Goal: Information Seeking & Learning: Learn about a topic

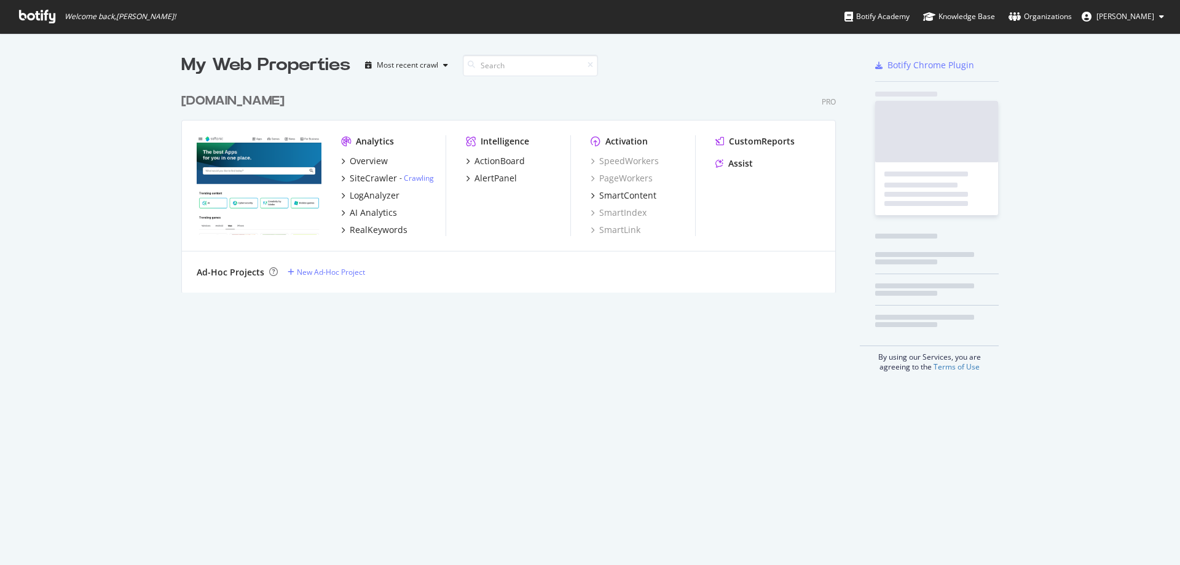
scroll to position [206, 655]
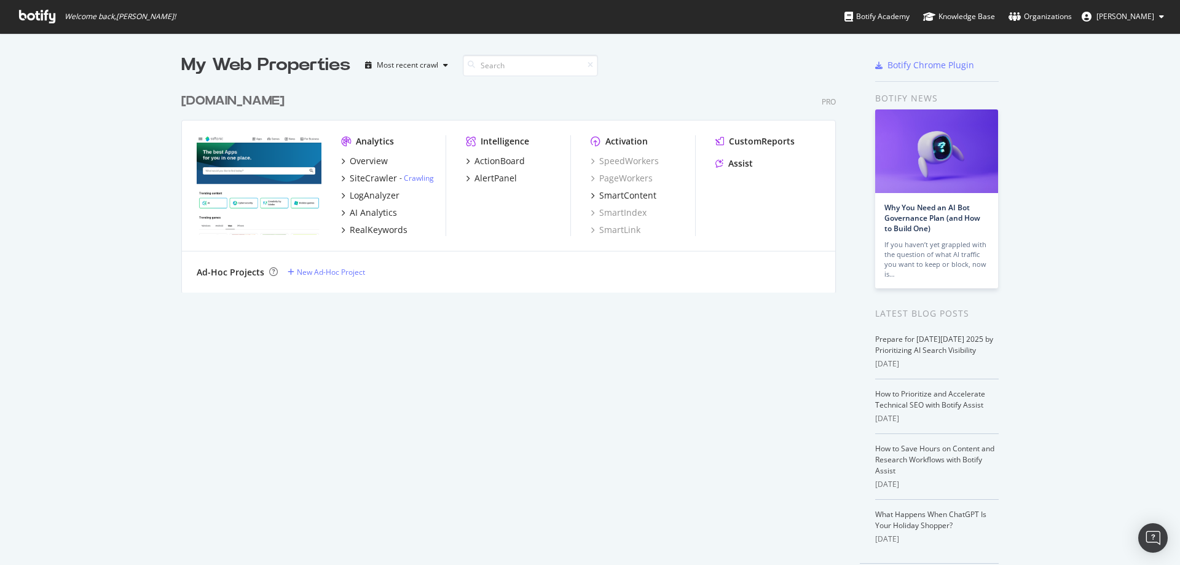
click at [49, 18] on icon at bounding box center [37, 17] width 36 height 14
click at [357, 161] on div "Overview" at bounding box center [369, 161] width 38 height 12
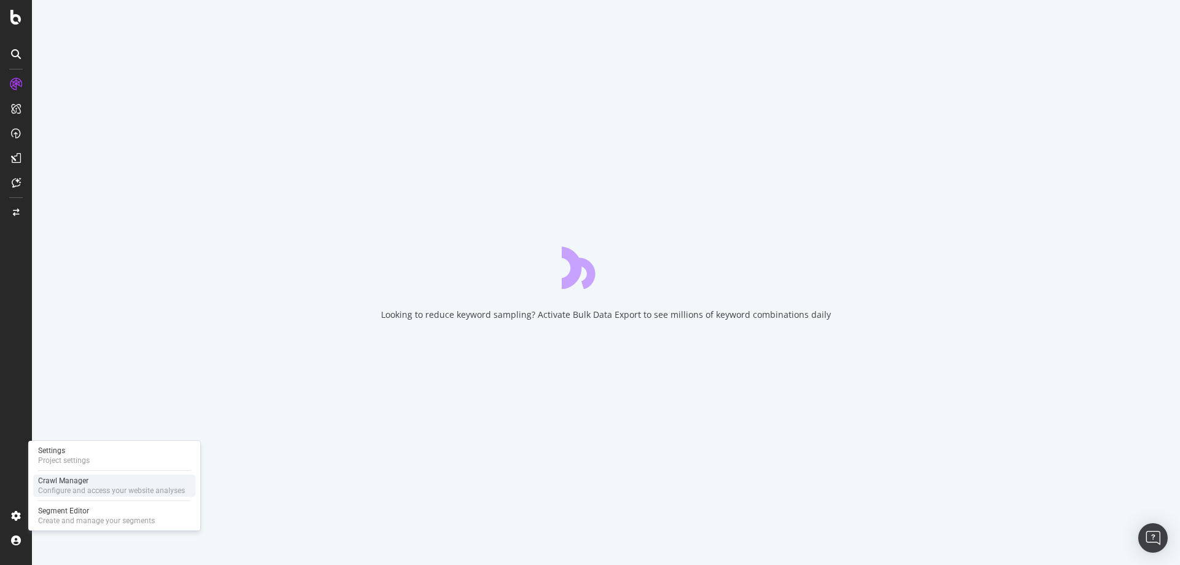
click at [64, 476] on div "Crawl Manager" at bounding box center [111, 481] width 147 height 10
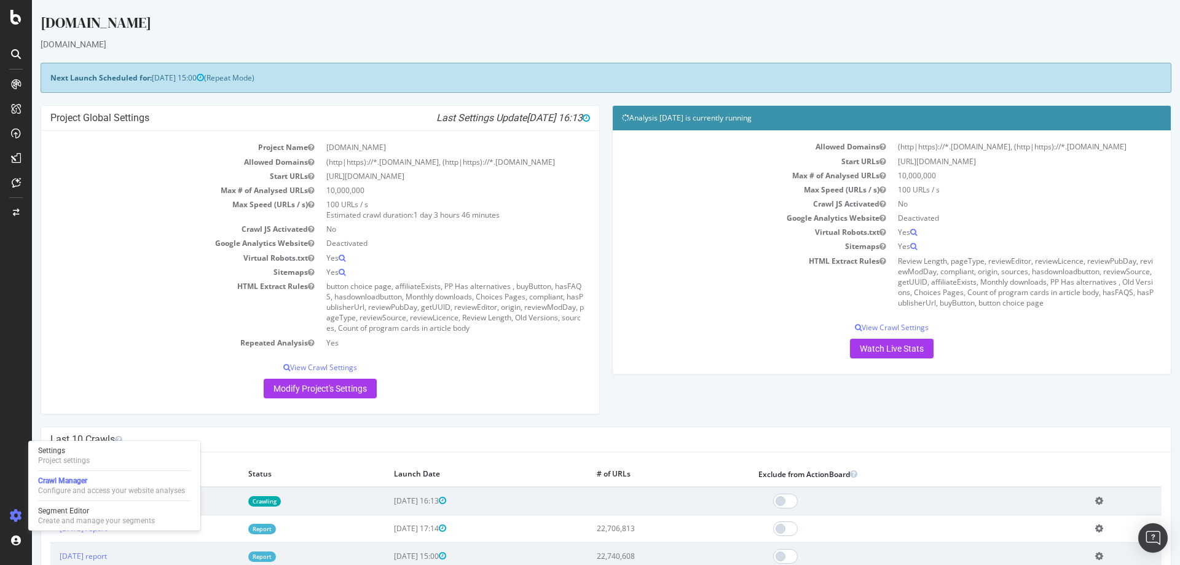
click at [699, 185] on td "Max Speed (URLs / s)" at bounding box center [757, 190] width 270 height 14
click at [73, 395] on p "Modify Project's Settings" at bounding box center [320, 389] width 540 height 20
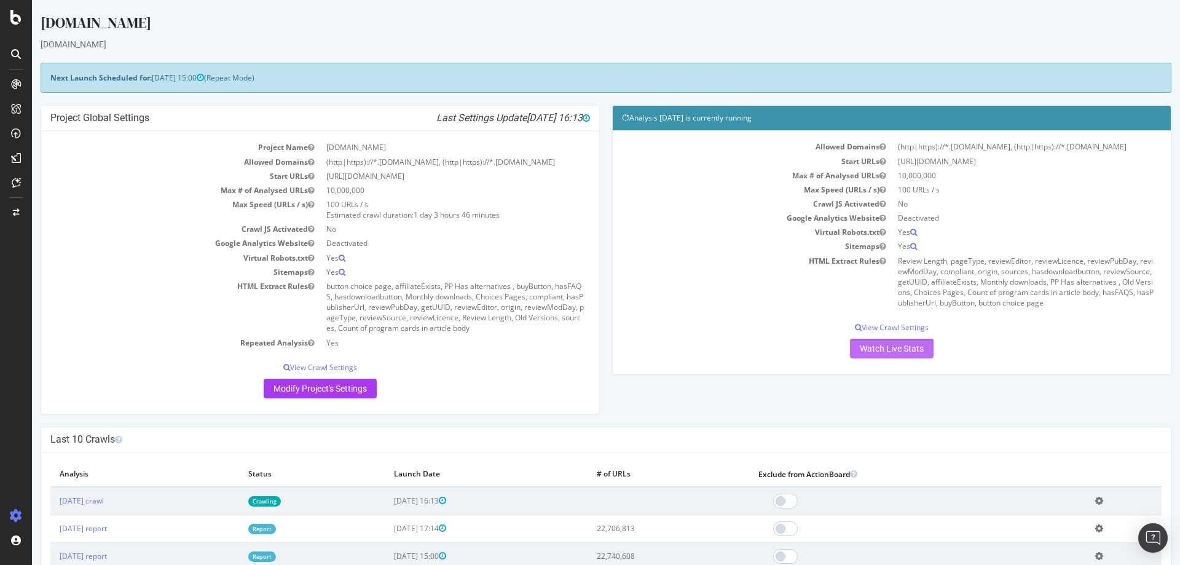
click at [877, 346] on link "Watch Live Stats" at bounding box center [892, 349] width 84 height 20
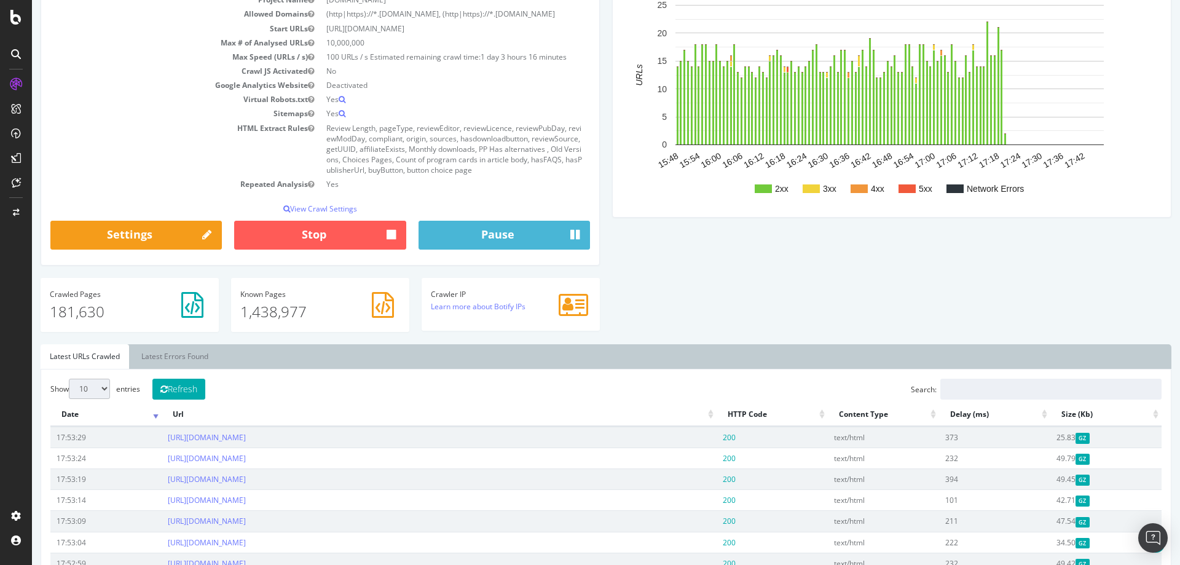
scroll to position [135, 0]
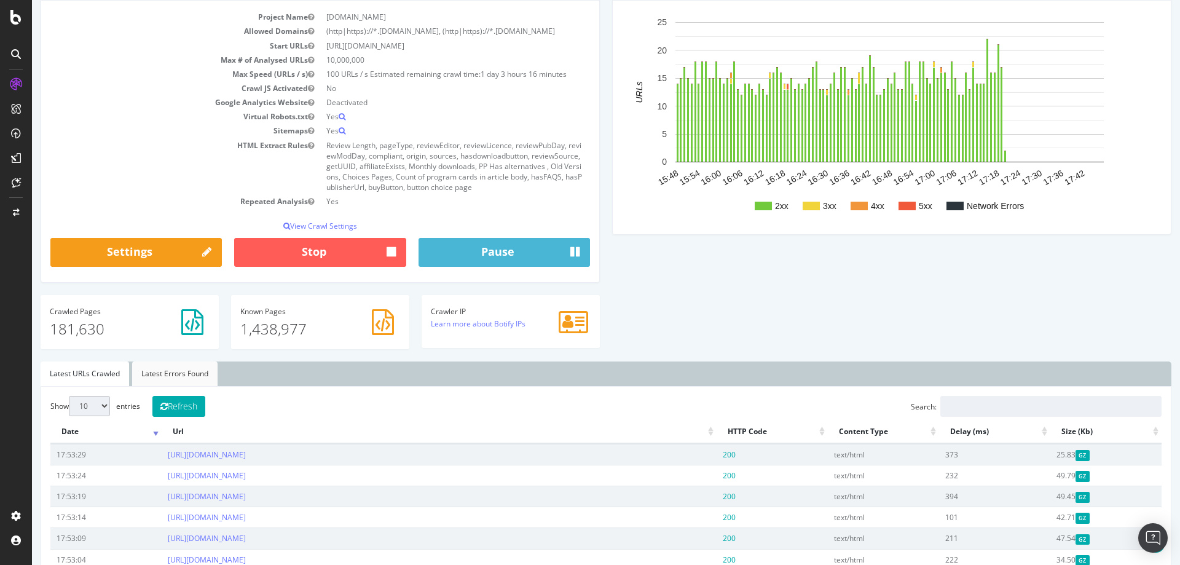
click at [174, 377] on link "Latest Errors Found" at bounding box center [174, 373] width 85 height 25
click at [107, 367] on link "Latest URLs Crawled" at bounding box center [85, 373] width 89 height 25
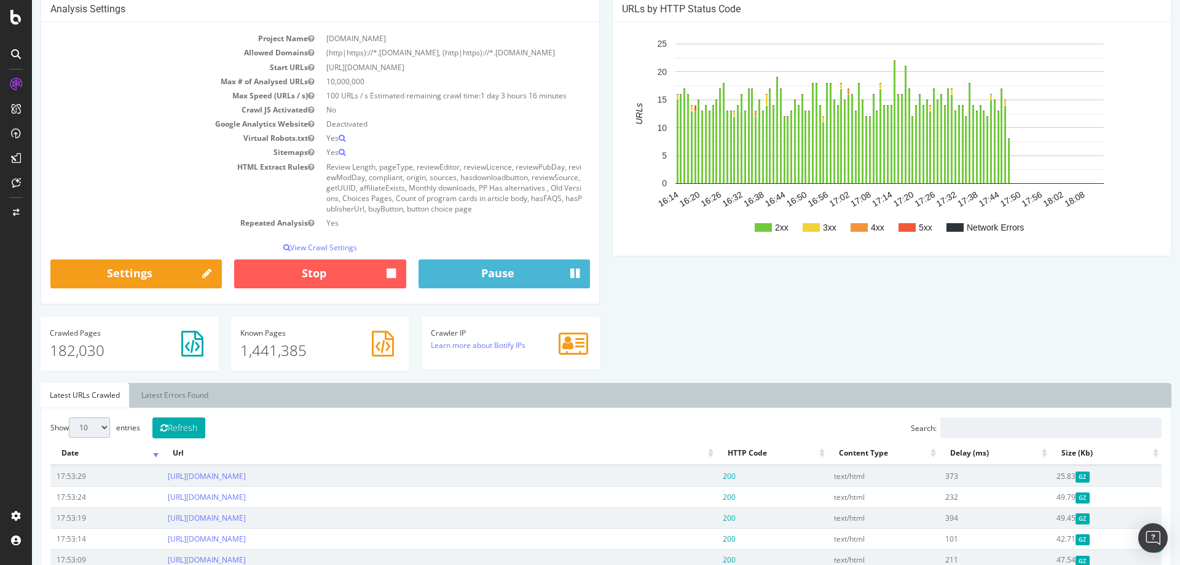
scroll to position [123, 0]
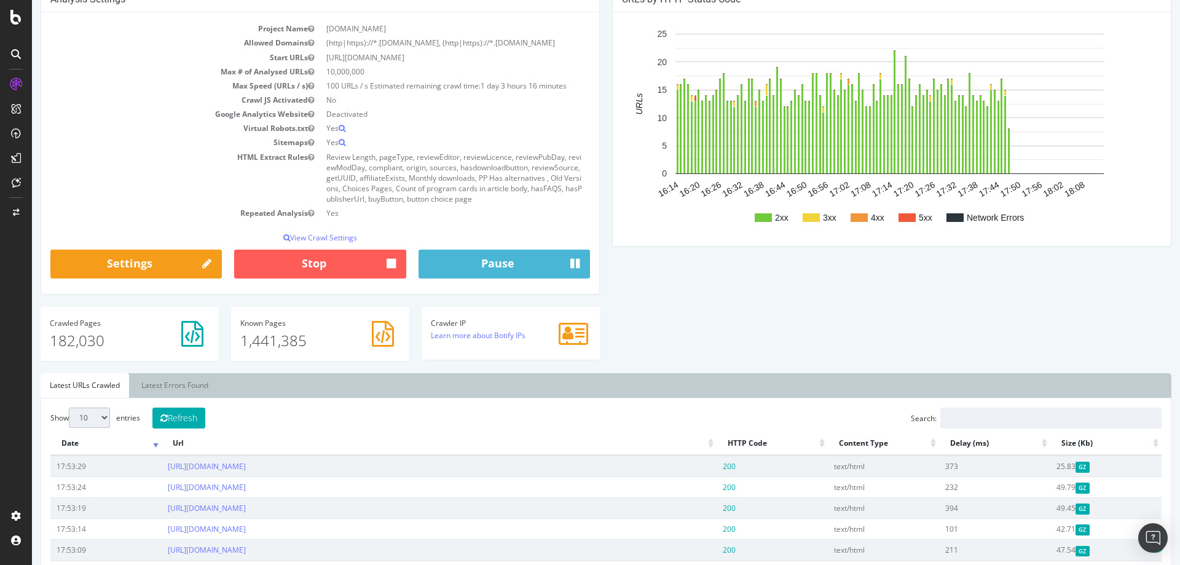
click at [192, 336] on icon at bounding box center [192, 334] width 22 height 26
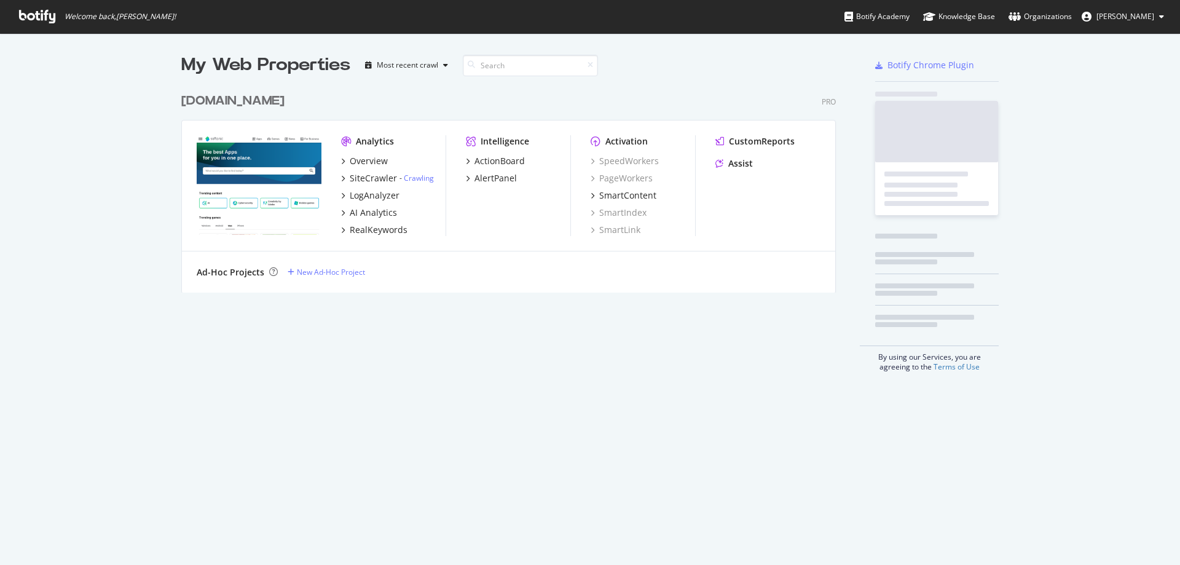
scroll to position [556, 1162]
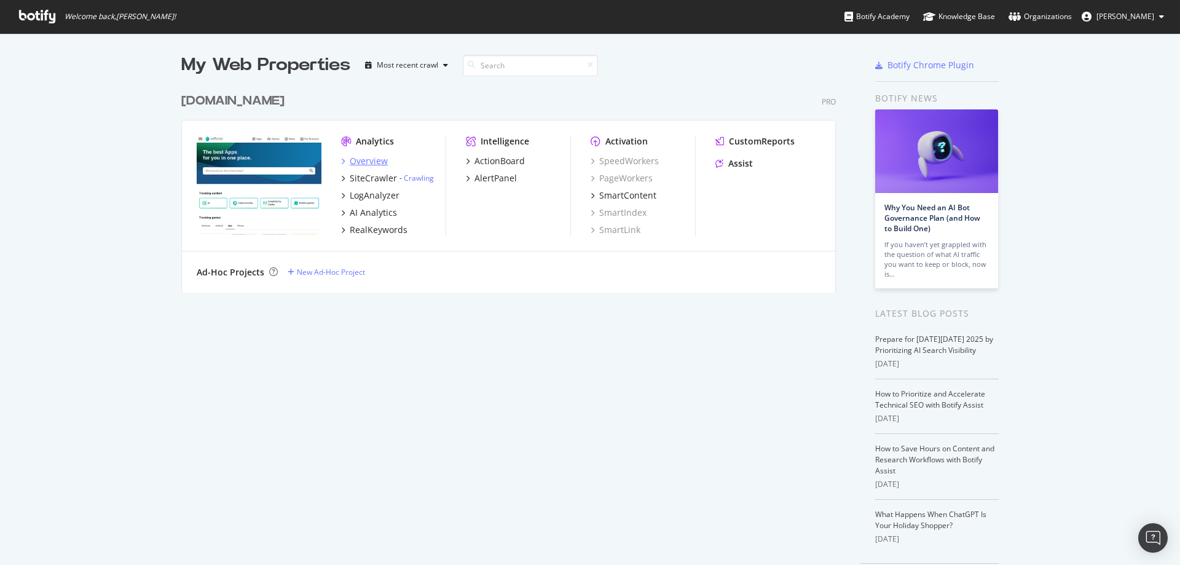
click at [366, 164] on div "Overview" at bounding box center [369, 161] width 38 height 12
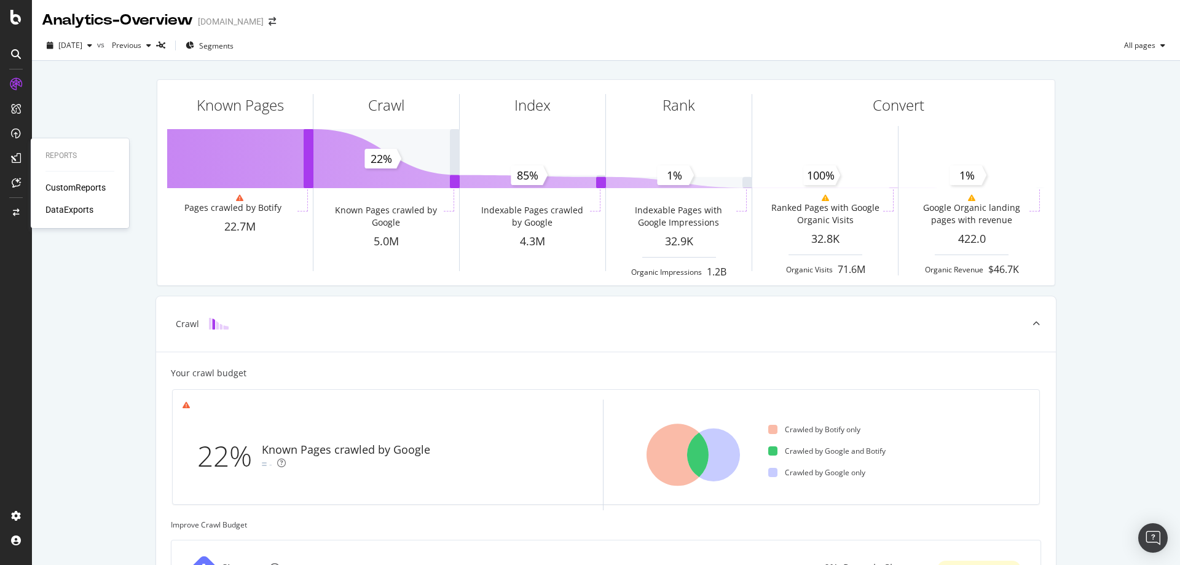
click at [66, 195] on div "CustomReports DataExports" at bounding box center [79, 198] width 69 height 34
click at [66, 188] on div "CustomReports" at bounding box center [75, 187] width 60 height 12
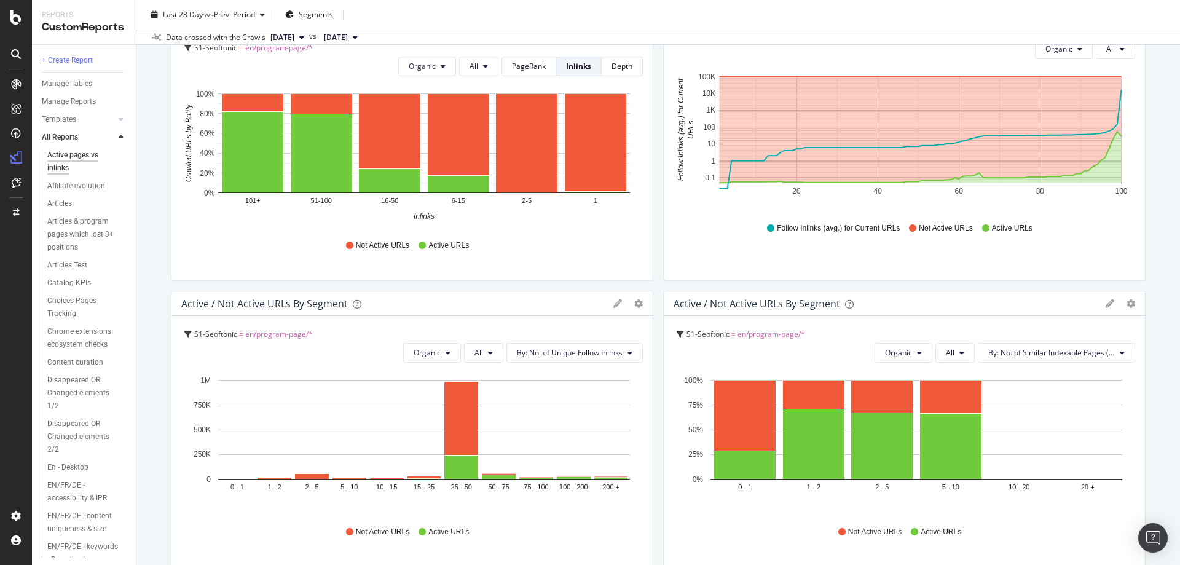
scroll to position [184, 0]
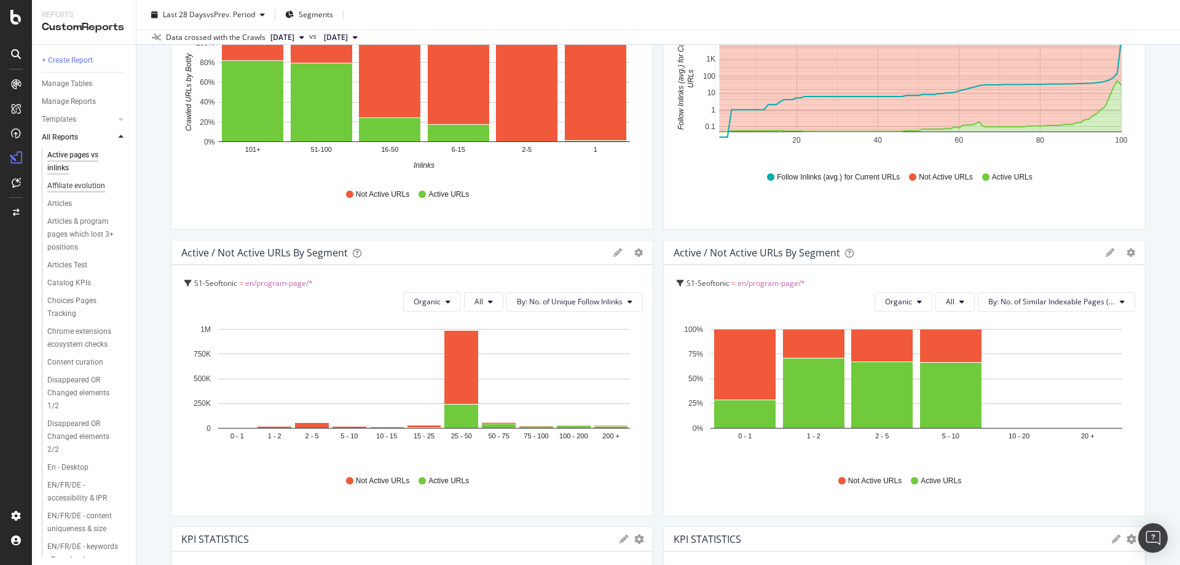
click at [85, 187] on div "Affiliate evolution" at bounding box center [76, 185] width 58 height 13
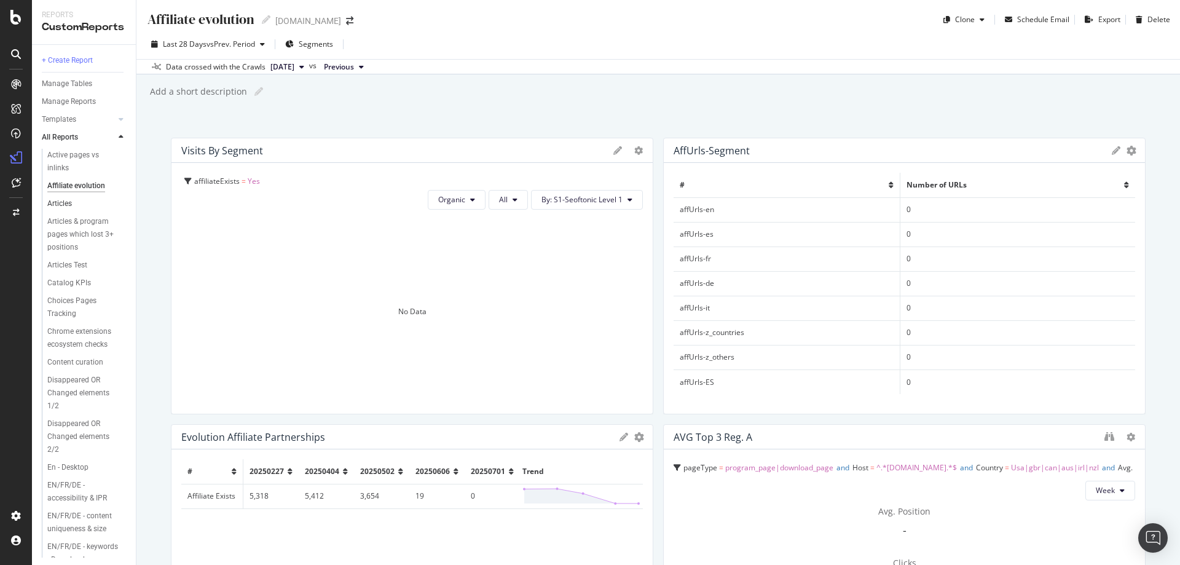
click at [75, 205] on link "Articles" at bounding box center [87, 203] width 80 height 13
